Goal: Task Accomplishment & Management: Use online tool/utility

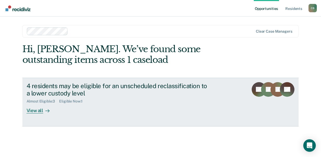
click at [35, 112] on div "View all" at bounding box center [41, 108] width 29 height 10
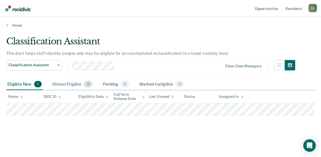
click at [73, 84] on div "Almost Eligible 3" at bounding box center [72, 84] width 42 height 11
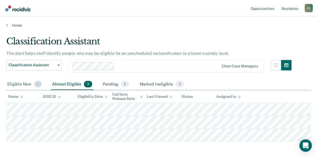
click at [25, 85] on div "Eligible Now 1" at bounding box center [24, 84] width 36 height 11
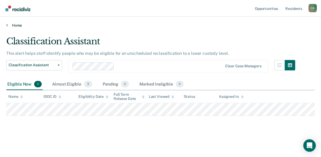
click at [18, 25] on link "Home" at bounding box center [160, 25] width 308 height 5
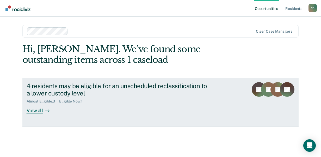
click at [37, 109] on div "View all" at bounding box center [41, 108] width 29 height 10
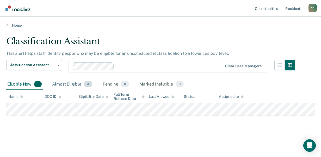
click at [74, 80] on div "Almost Eligible 3" at bounding box center [72, 84] width 42 height 11
click at [68, 82] on div "Almost Eligible 3" at bounding box center [72, 84] width 42 height 11
